Goal: Navigation & Orientation: Find specific page/section

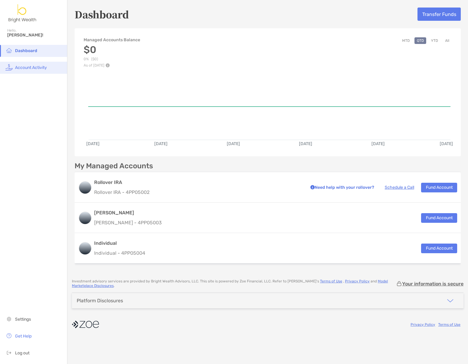
click at [51, 65] on li "Account Activity" at bounding box center [33, 68] width 67 height 12
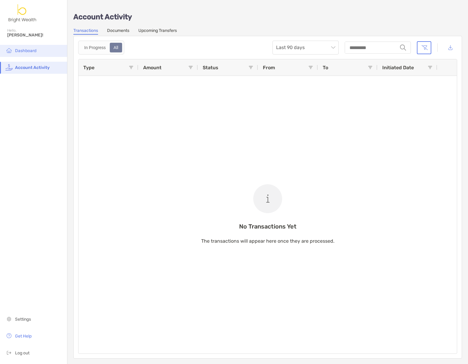
click at [26, 48] on span "Dashboard" at bounding box center [25, 50] width 21 height 5
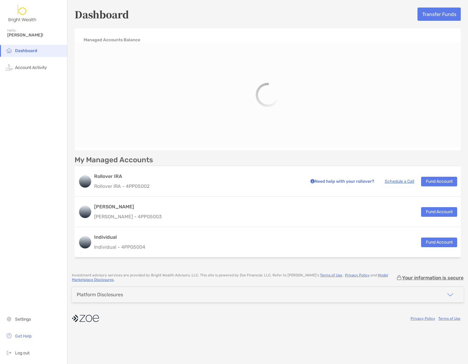
click at [24, 11] on img at bounding box center [22, 13] width 31 height 22
